Goal: Check status: Check status

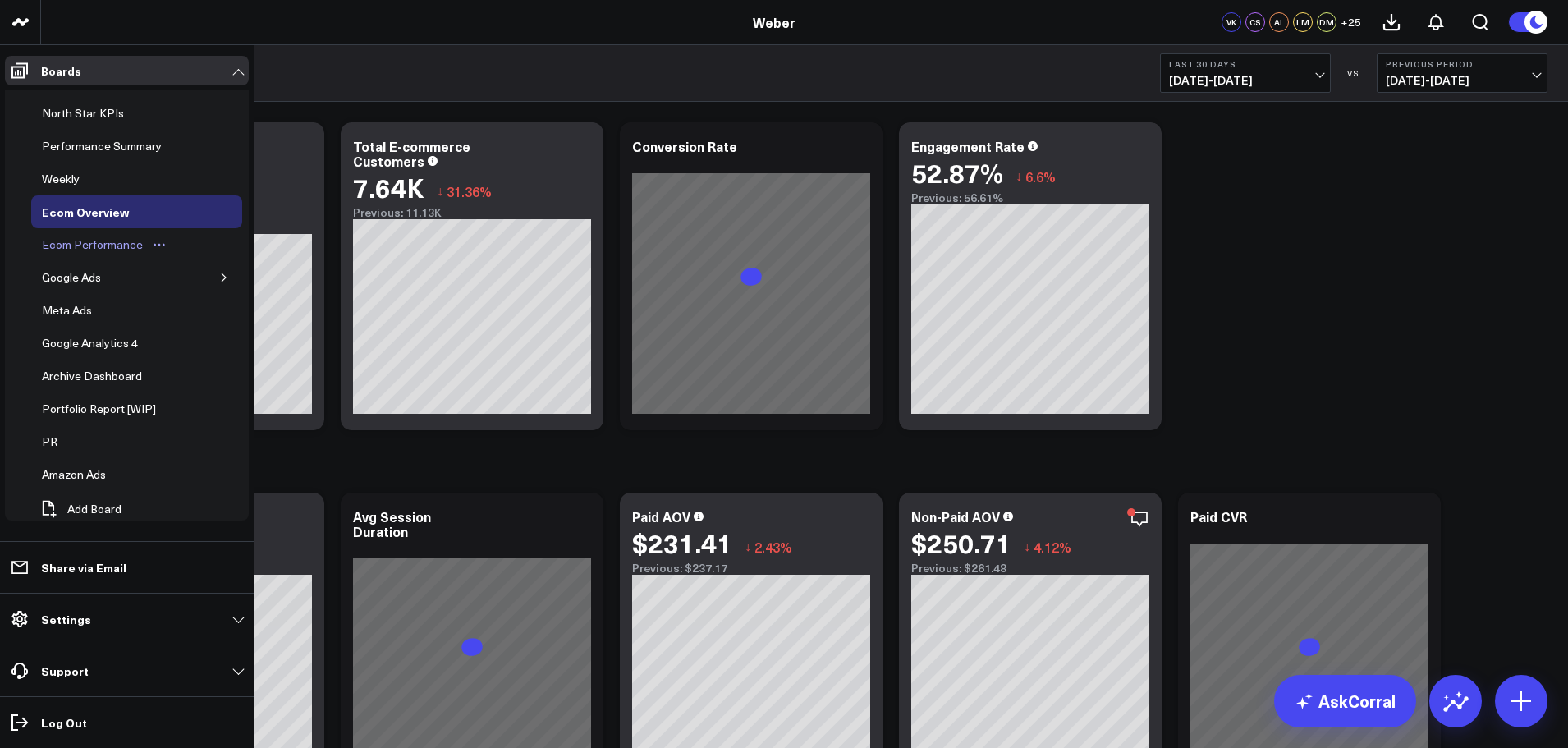
click at [83, 242] on div "Ecom Performance" at bounding box center [92, 245] width 109 height 20
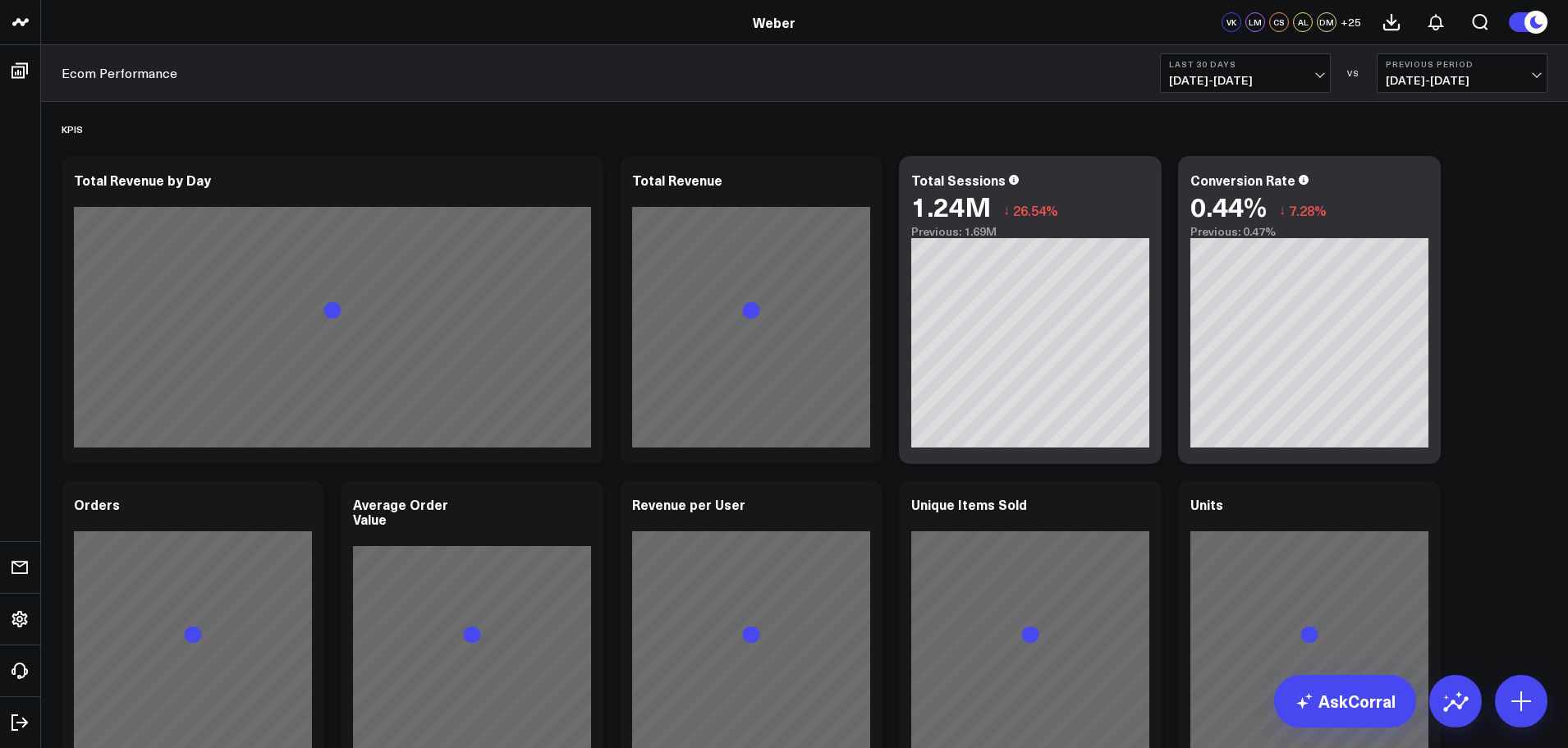
click at [1439, 82] on span "[DATE] - [DATE]" at bounding box center [1462, 81] width 153 height 13
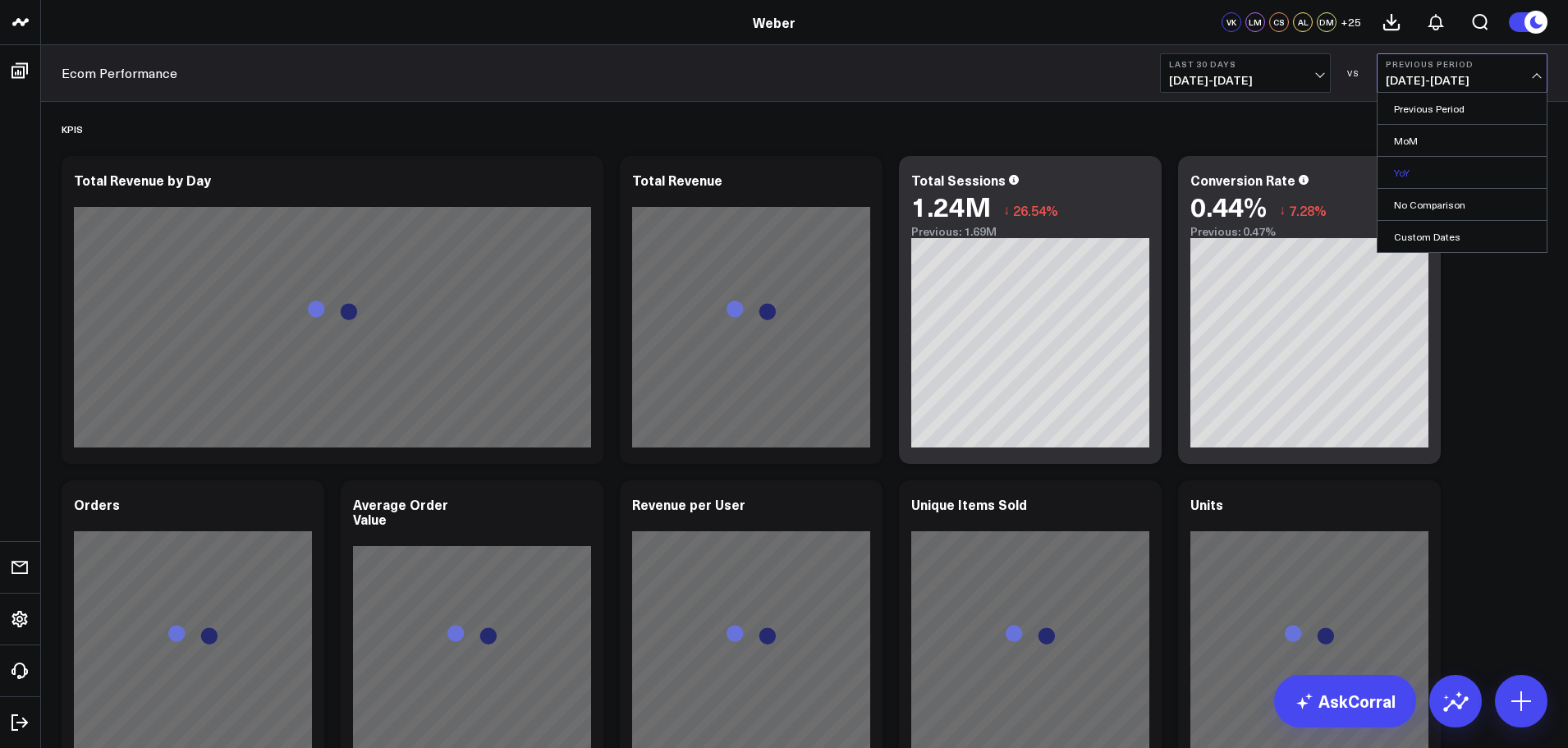
click at [1431, 179] on link "YoY" at bounding box center [1462, 172] width 169 height 31
